Goal: Transaction & Acquisition: Purchase product/service

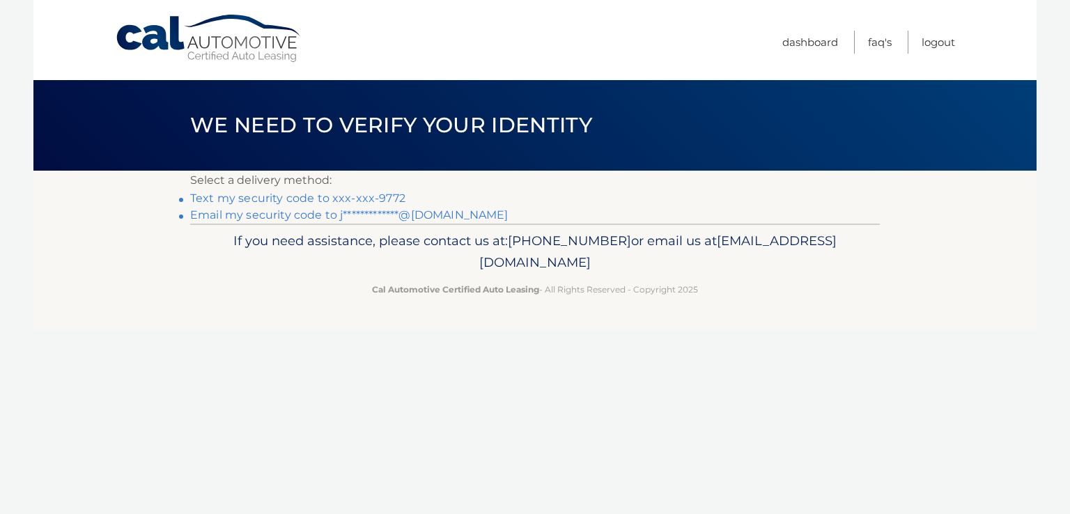
click at [298, 204] on link "Text my security code to xxx-xxx-9772" at bounding box center [297, 198] width 215 height 13
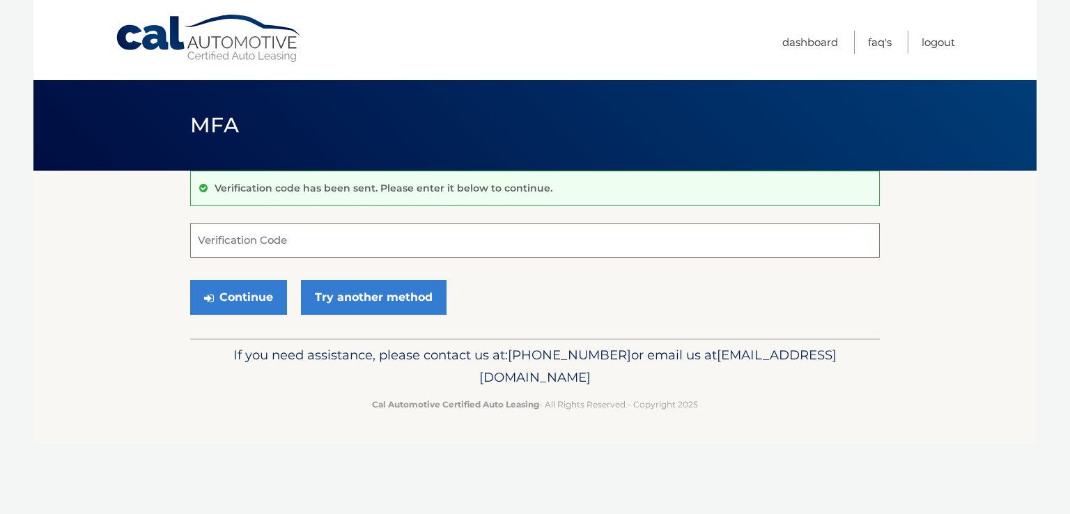
click at [263, 248] on input "Verification Code" at bounding box center [535, 240] width 690 height 35
type input "598236"
click at [257, 293] on button "Continue" at bounding box center [238, 297] width 97 height 35
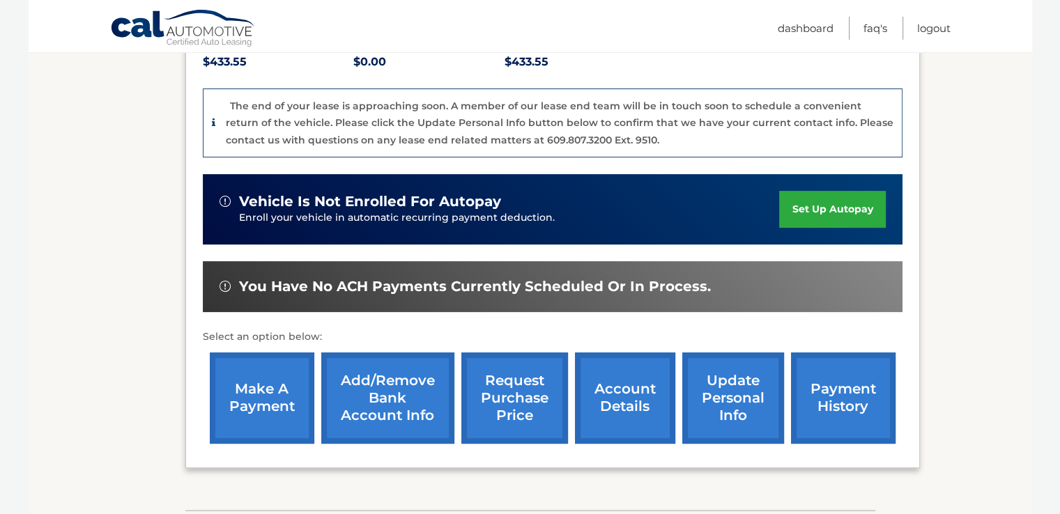
scroll to position [336, 0]
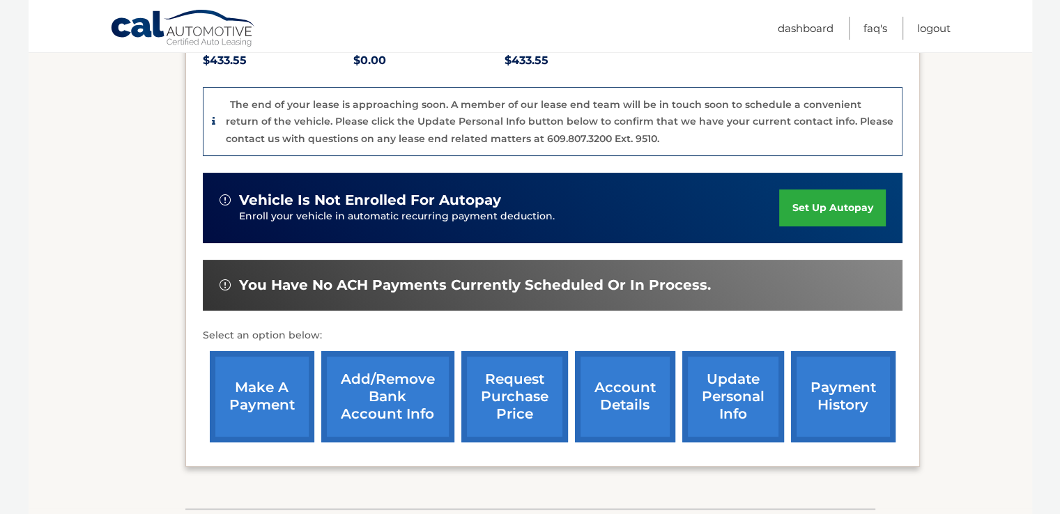
click at [293, 371] on link "make a payment" at bounding box center [262, 396] width 105 height 91
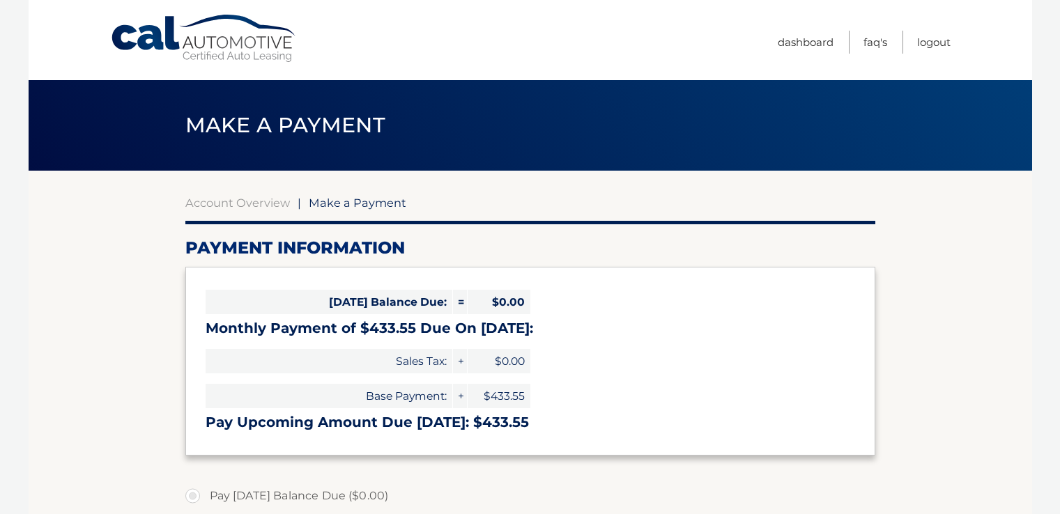
select select "MTRhZTExYTEtYjhmZS00NGVmLWFlNDYtNDE1YjQ1MmU3ZGM0"
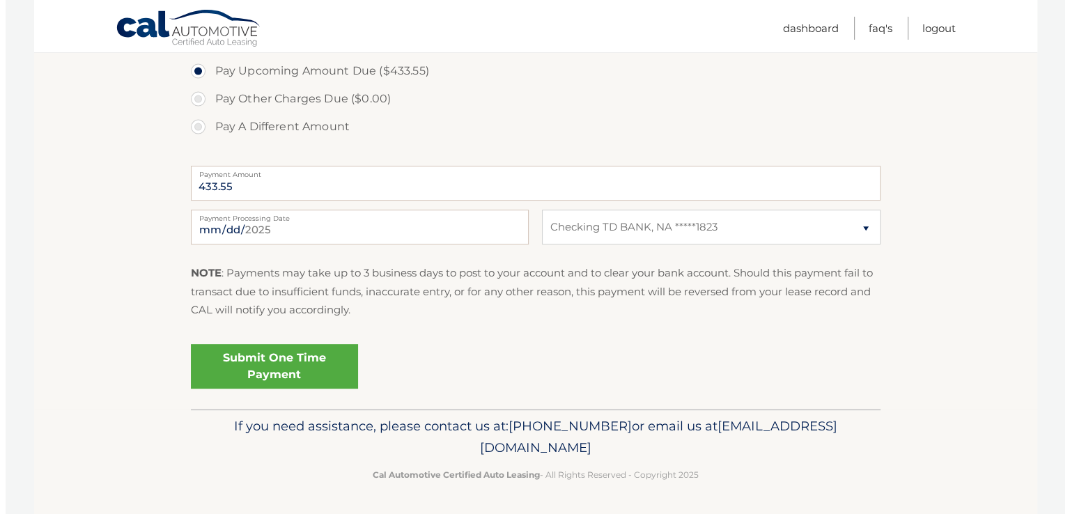
scroll to position [479, 0]
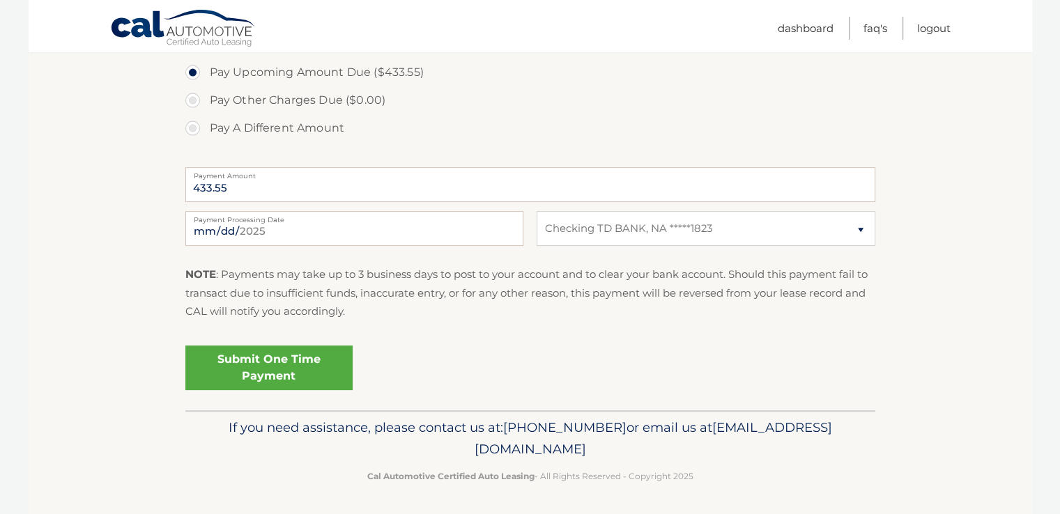
click at [280, 362] on link "Submit One Time Payment" at bounding box center [268, 368] width 167 height 45
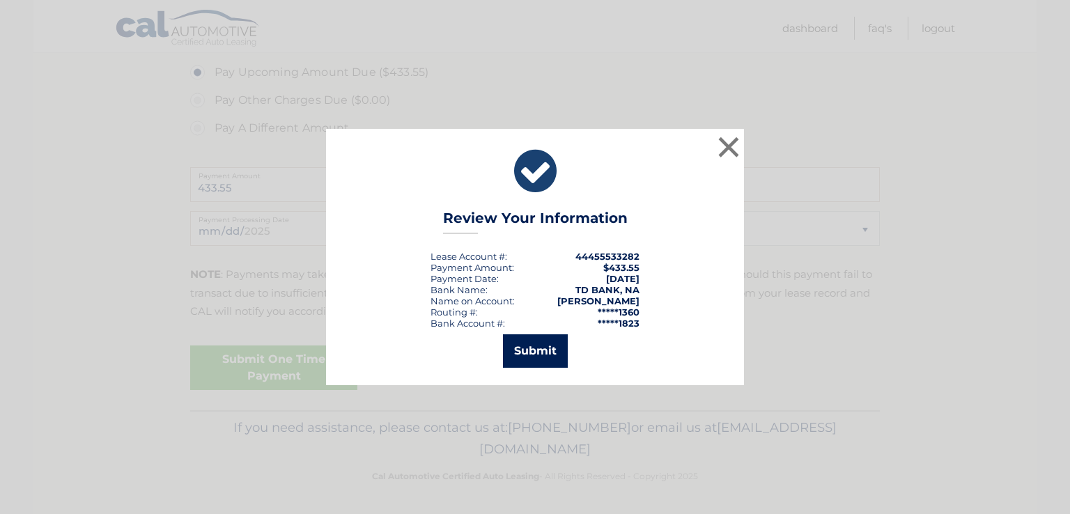
click at [538, 348] on button "Submit" at bounding box center [535, 351] width 65 height 33
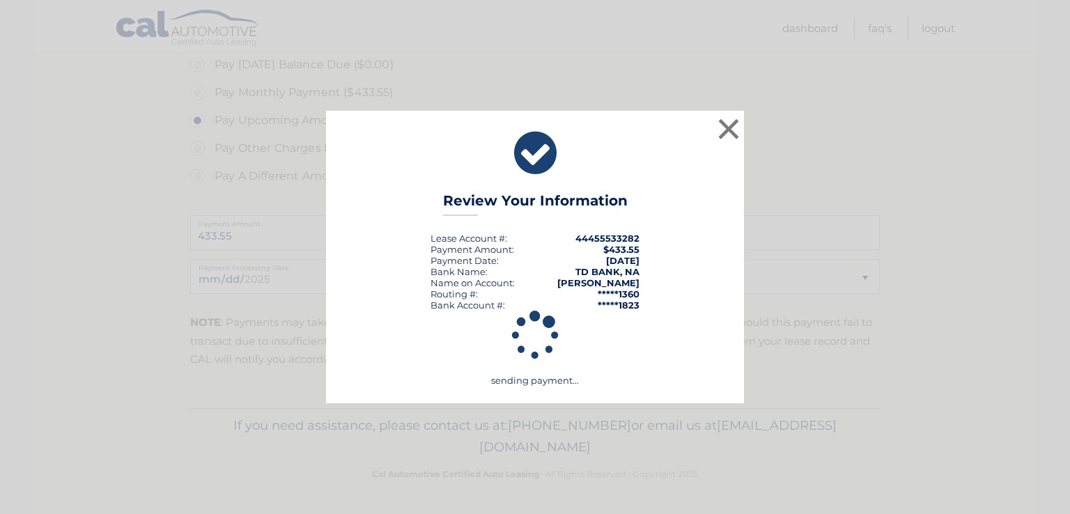
scroll to position [431, 0]
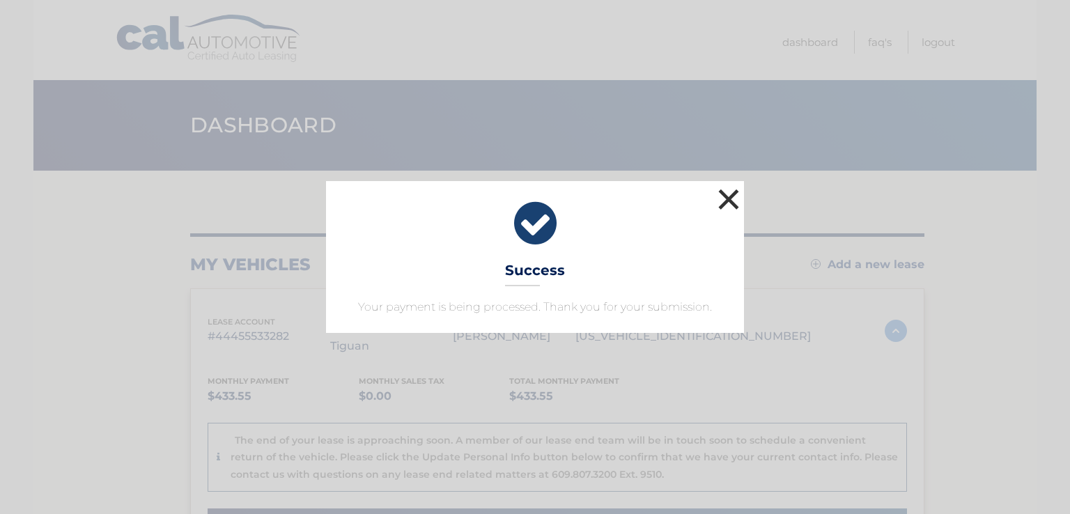
click at [728, 207] on button "×" at bounding box center [729, 199] width 28 height 28
